Goal: Find specific page/section

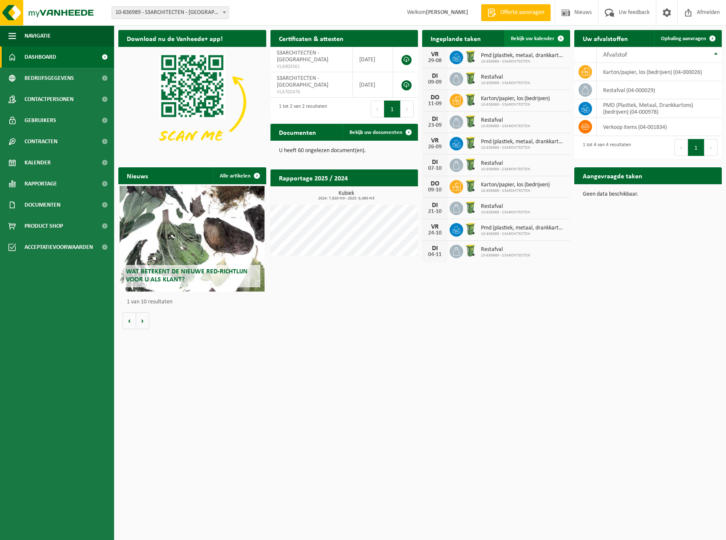
click at [551, 37] on span "Bekijk uw kalender" at bounding box center [533, 38] width 44 height 5
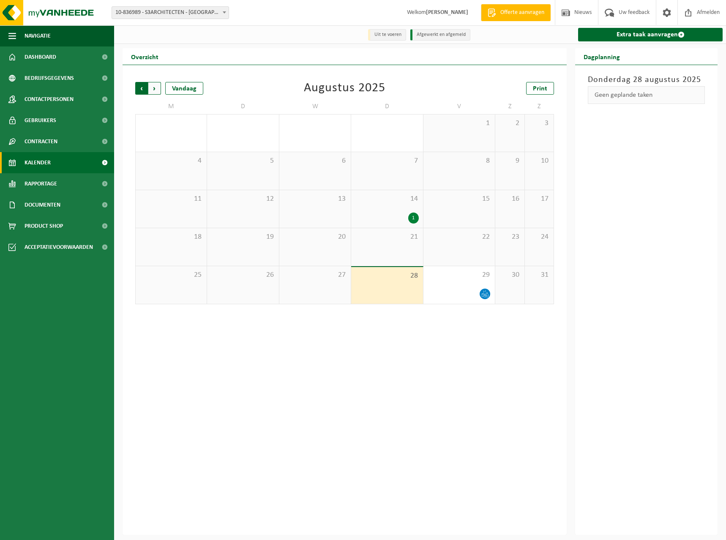
click at [152, 90] on span "Volgende" at bounding box center [154, 88] width 13 height 13
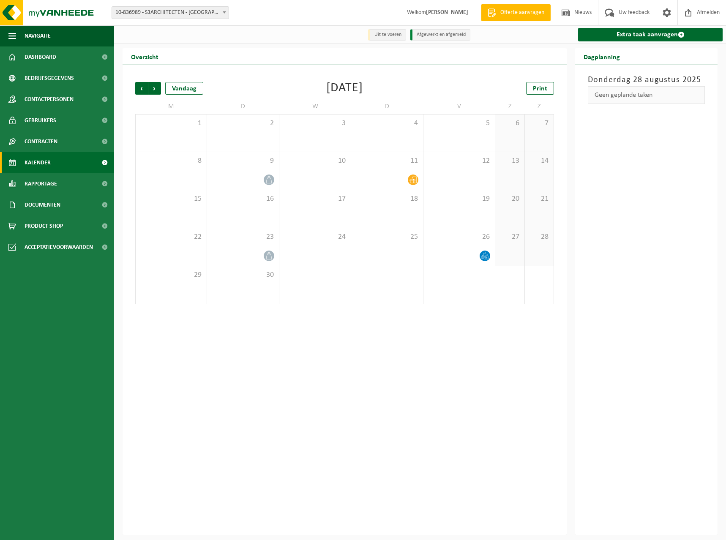
click at [152, 90] on span "Volgende" at bounding box center [154, 88] width 13 height 13
click at [153, 88] on span "Volgende" at bounding box center [154, 88] width 13 height 13
